Goal: Task Accomplishment & Management: Manage account settings

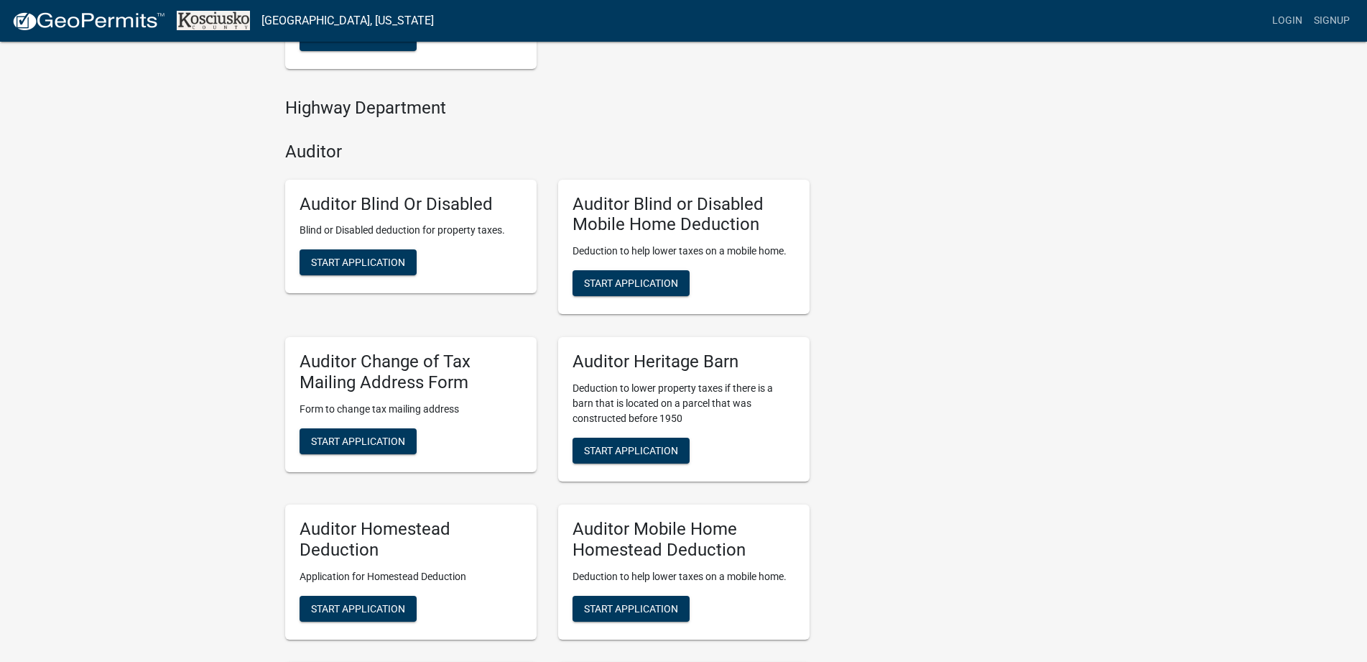
scroll to position [287, 0]
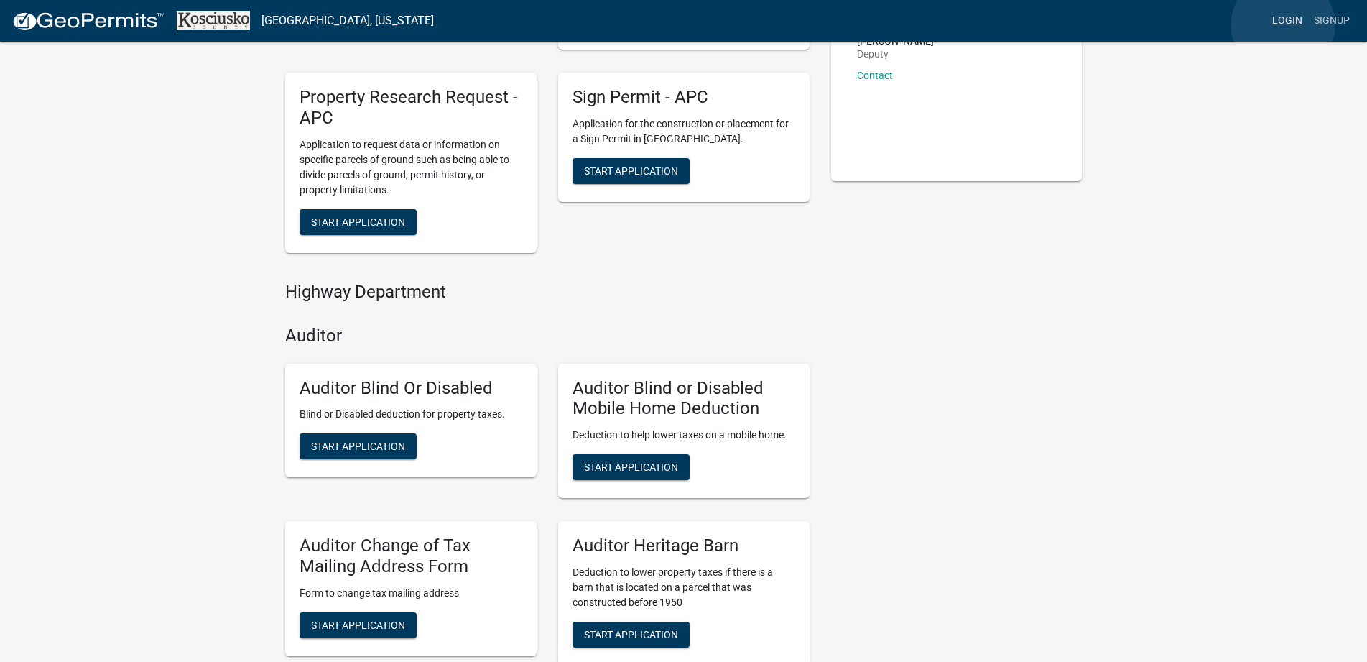
click at [1283, 25] on link "Login" at bounding box center [1288, 20] width 42 height 27
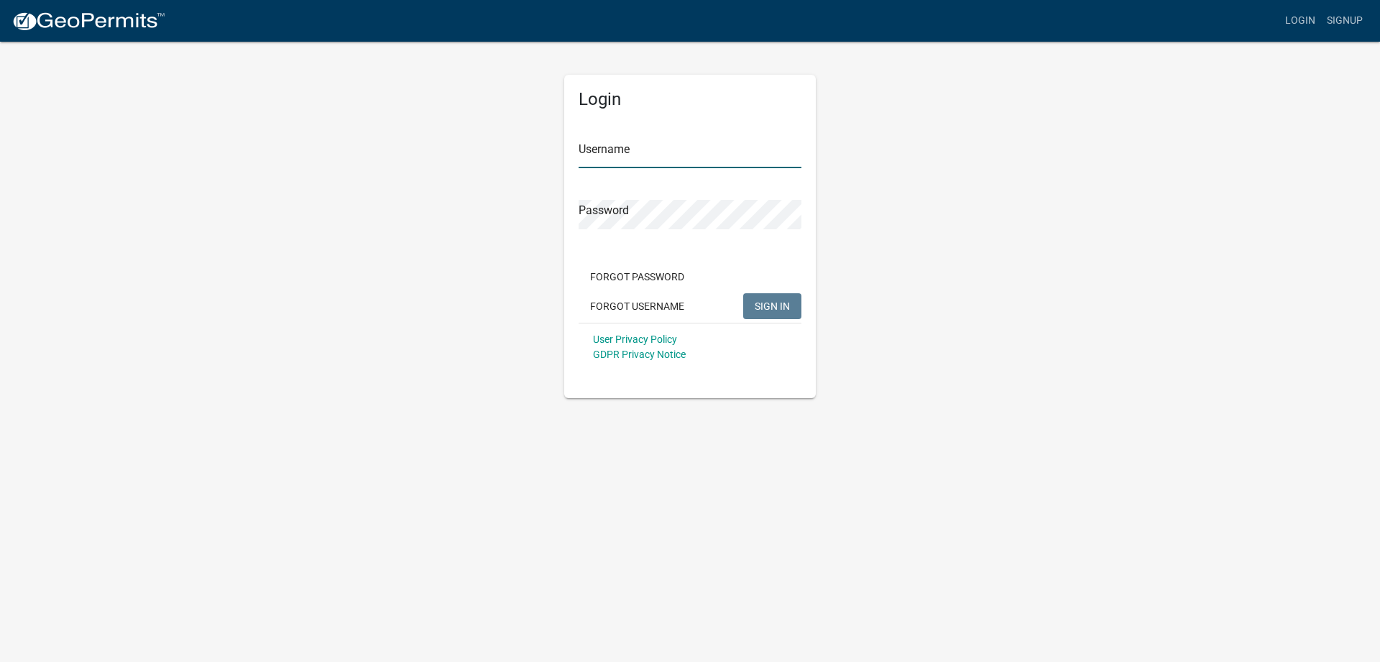
type input "sup84024"
click at [755, 305] on span "SIGN IN" at bounding box center [772, 305] width 35 height 11
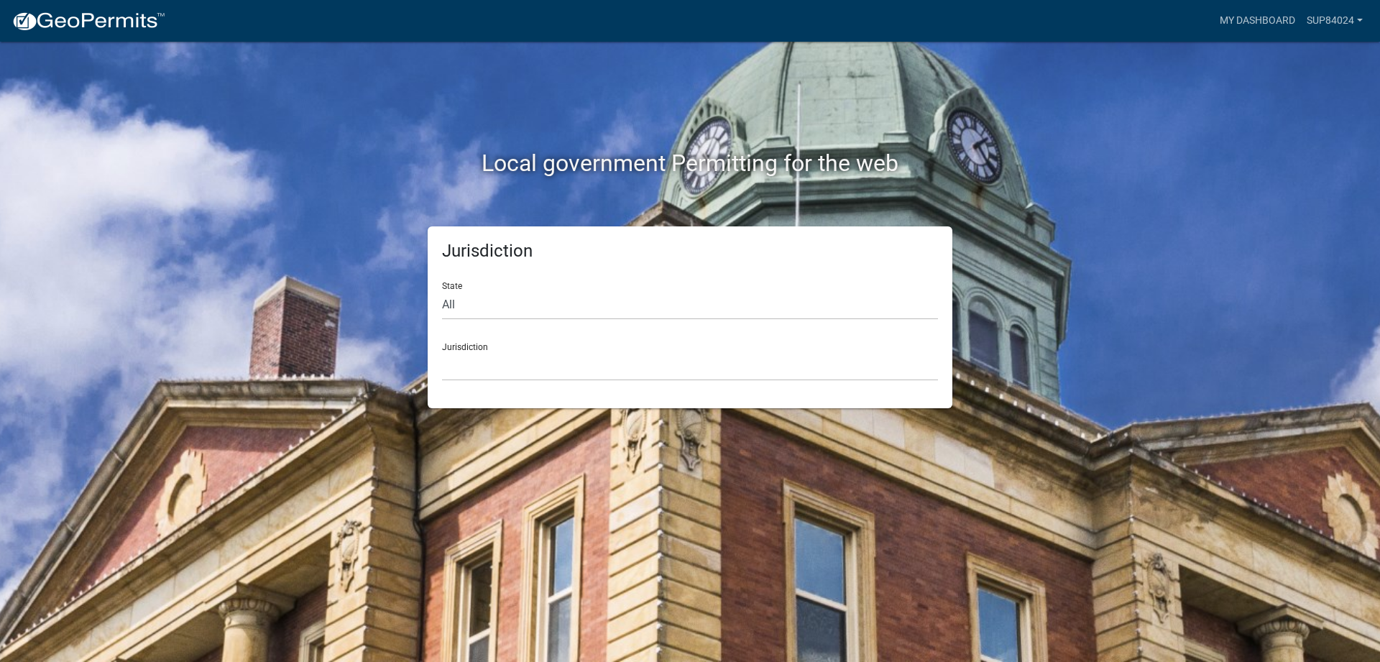
click at [1224, 234] on div "Local government Permitting for the web Jurisdiction State All [US_STATE] [US_S…" at bounding box center [690, 331] width 1380 height 662
click at [1263, 17] on link "My Dashboard" at bounding box center [1257, 20] width 87 height 27
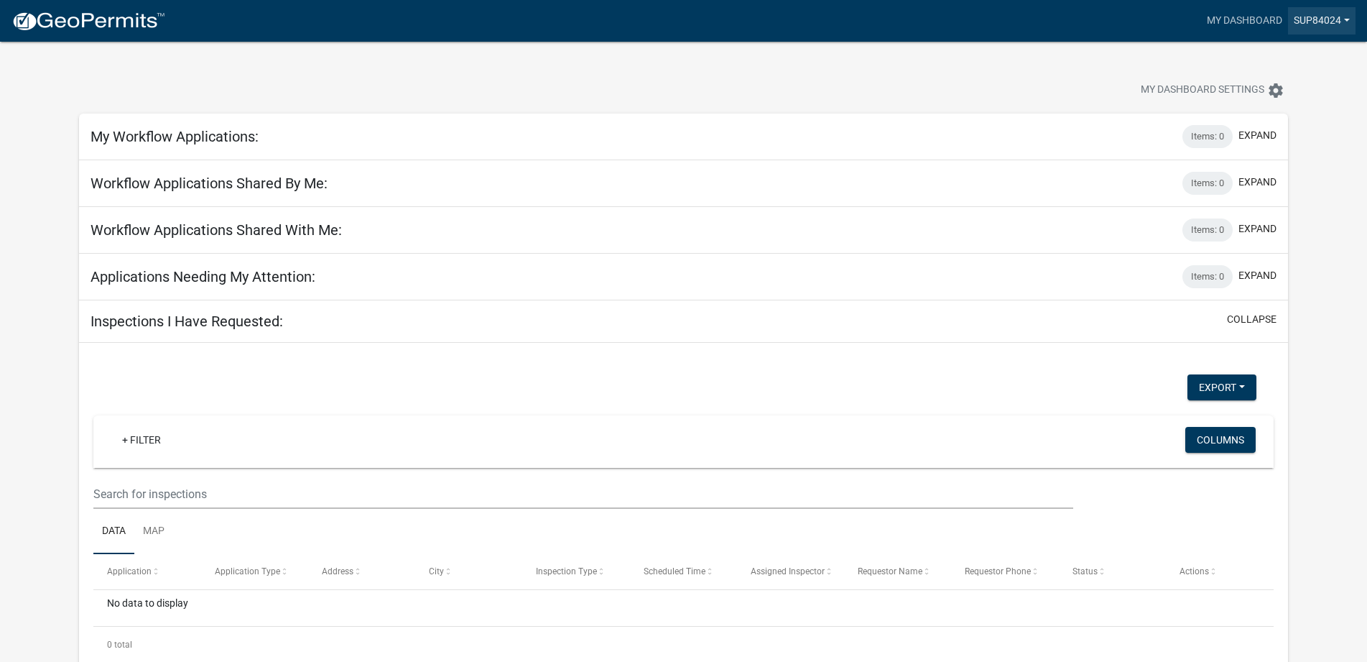
click at [1327, 21] on link "sup84024" at bounding box center [1322, 20] width 68 height 27
click at [777, 70] on div "My Dashboard Settings settings" at bounding box center [683, 75] width 1231 height 66
click at [1315, 307] on app-user-applications "more_horiz My Dashboard sup84024 Account Logout My Dashboard Settings settings …" at bounding box center [683, 367] width 1367 height 650
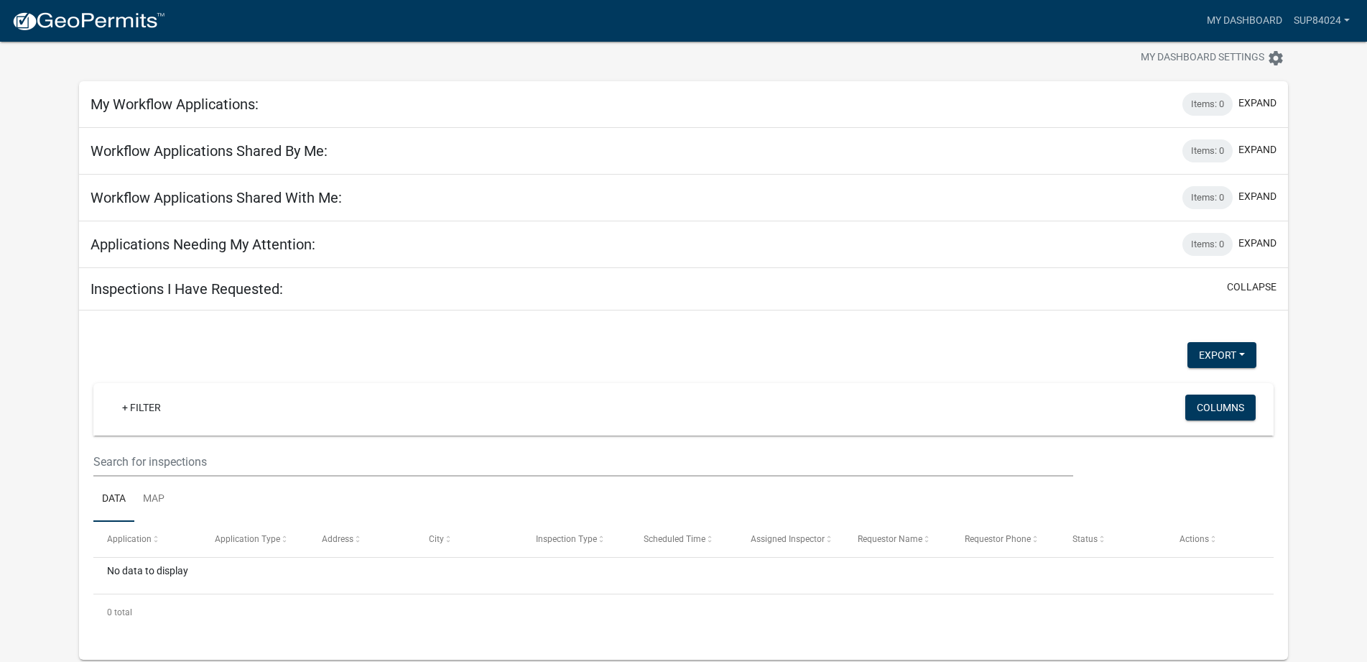
scroll to position [42, 0]
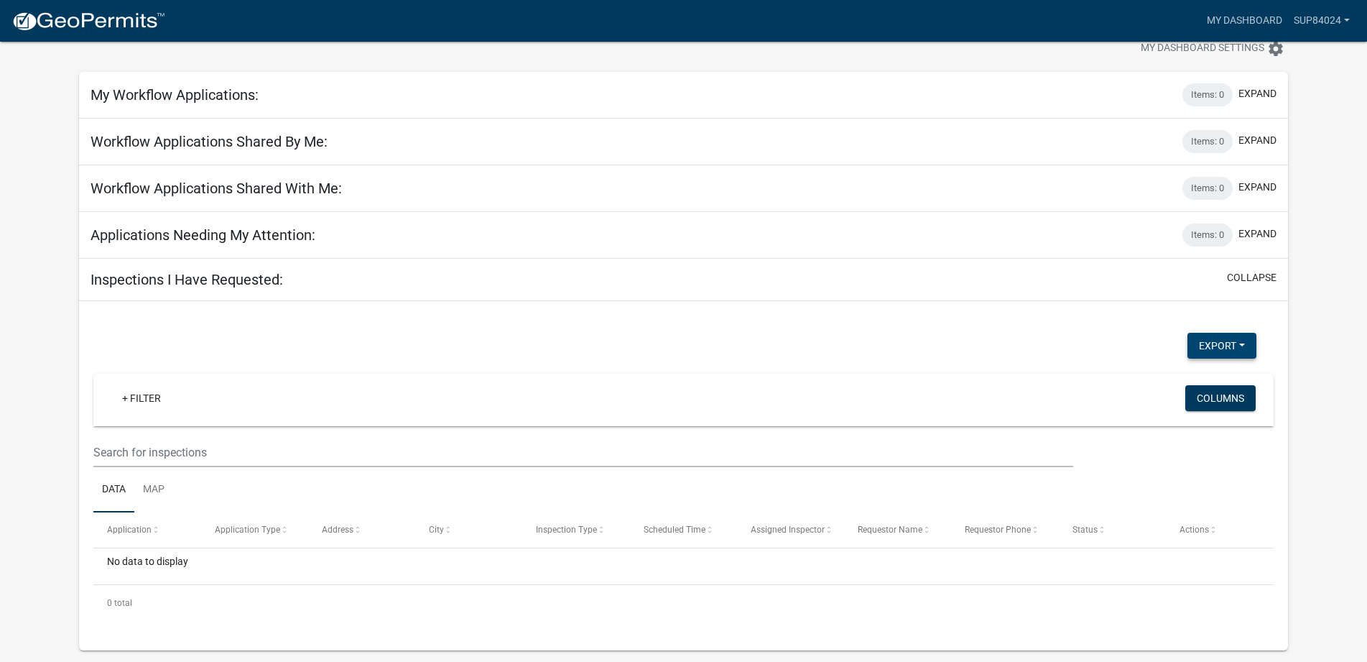
click at [1242, 345] on button "Export" at bounding box center [1222, 346] width 69 height 26
click at [1309, 302] on app-user-applications "more_horiz My Dashboard sup84024 Account Logout My Dashboard Settings settings …" at bounding box center [683, 325] width 1367 height 650
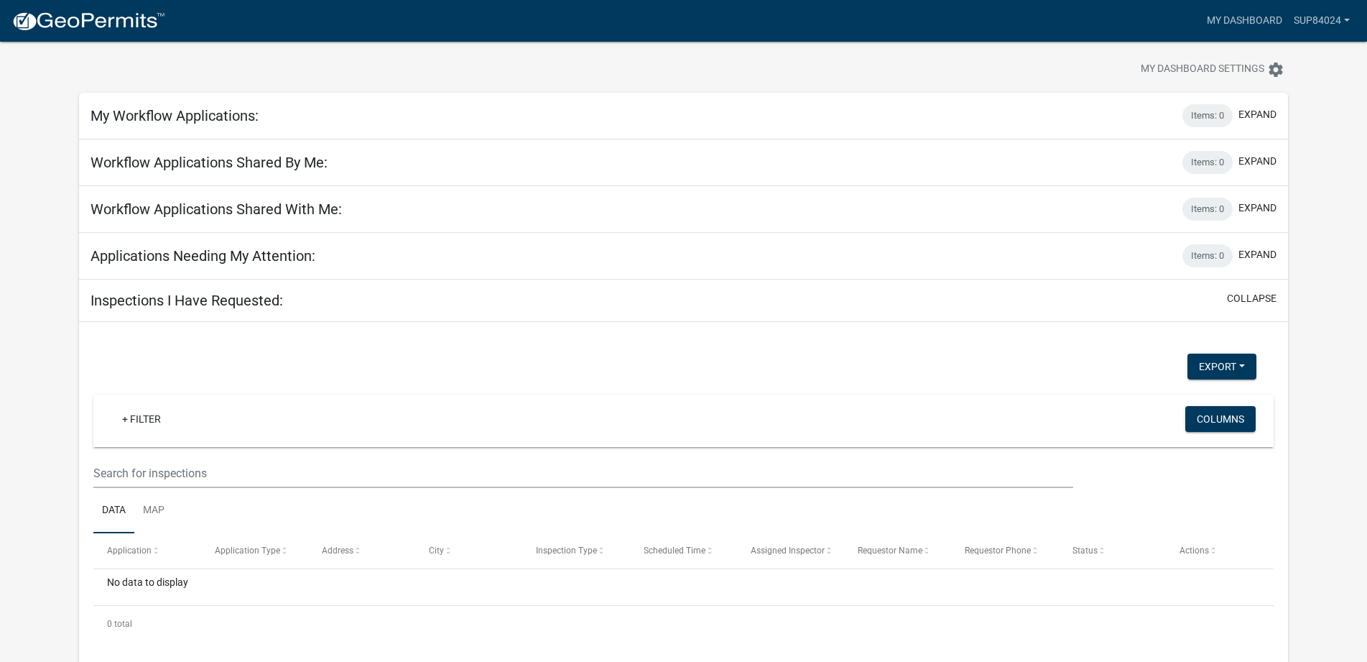
scroll to position [0, 0]
